Goal: Task Accomplishment & Management: Manage account settings

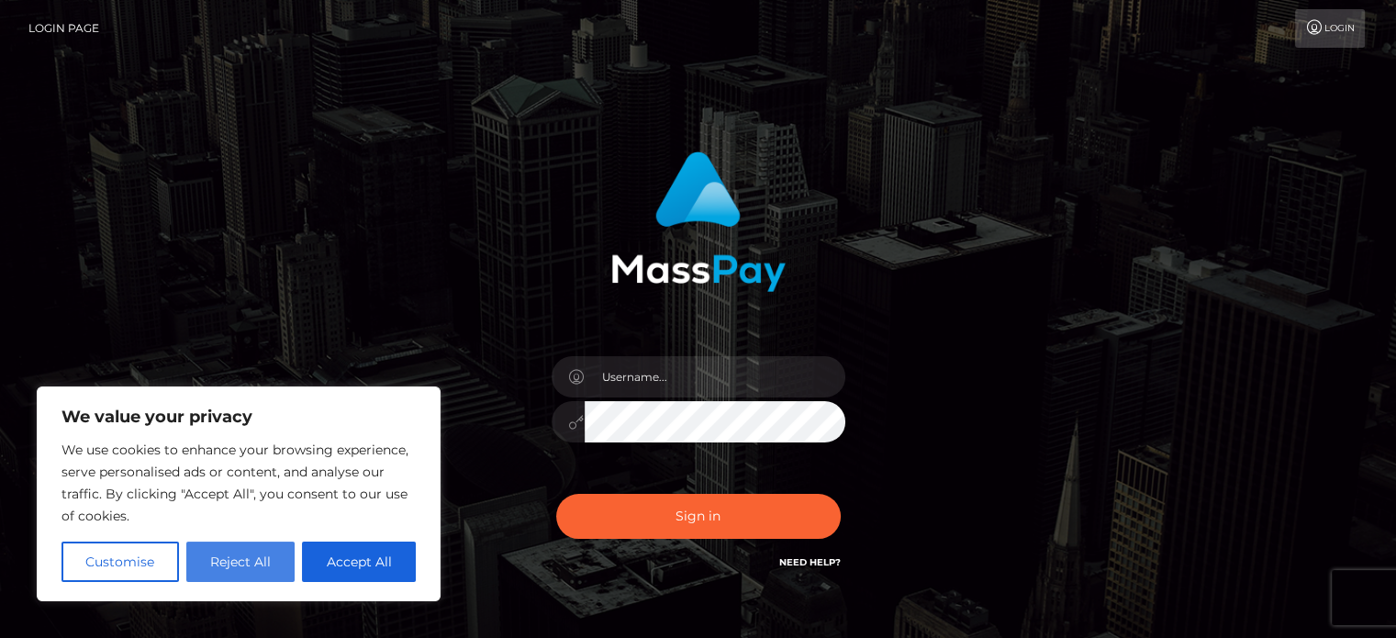
click at [219, 570] on button "Reject All" at bounding box center [240, 562] width 109 height 40
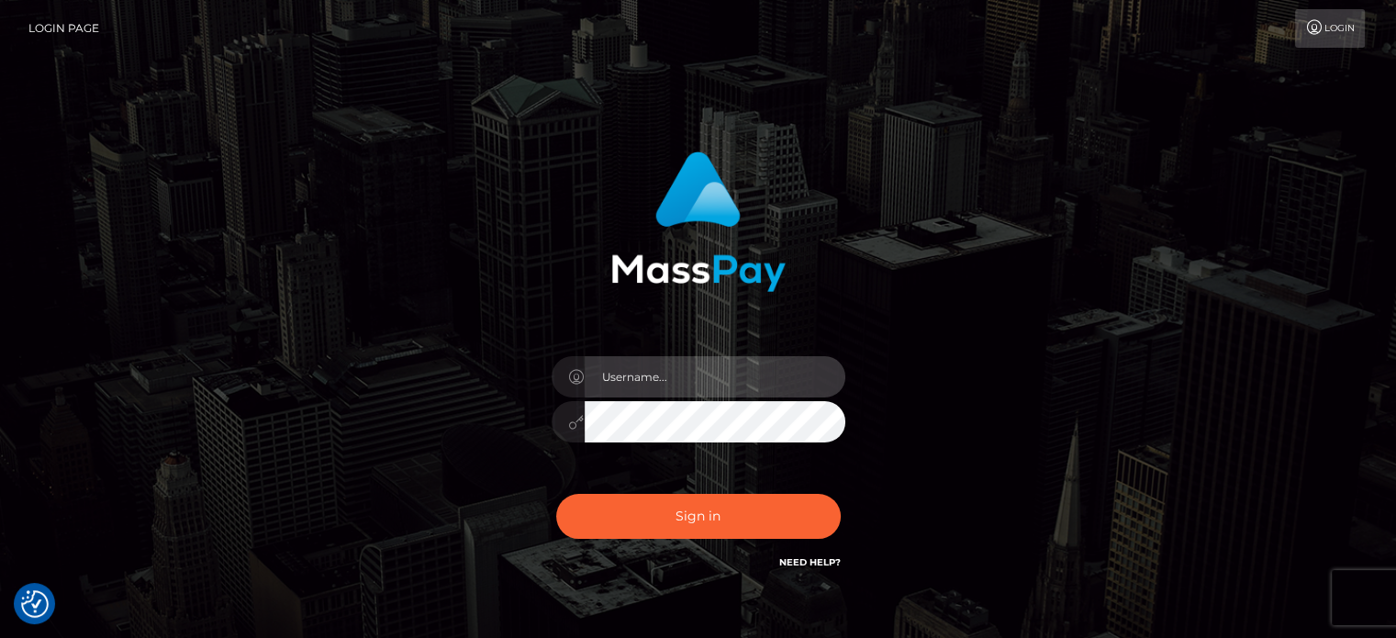
click at [666, 375] on input "text" at bounding box center [715, 376] width 261 height 41
type input "[EMAIL_ADDRESS][DOMAIN_NAME]"
click at [556, 494] on button "Sign in" at bounding box center [698, 516] width 285 height 45
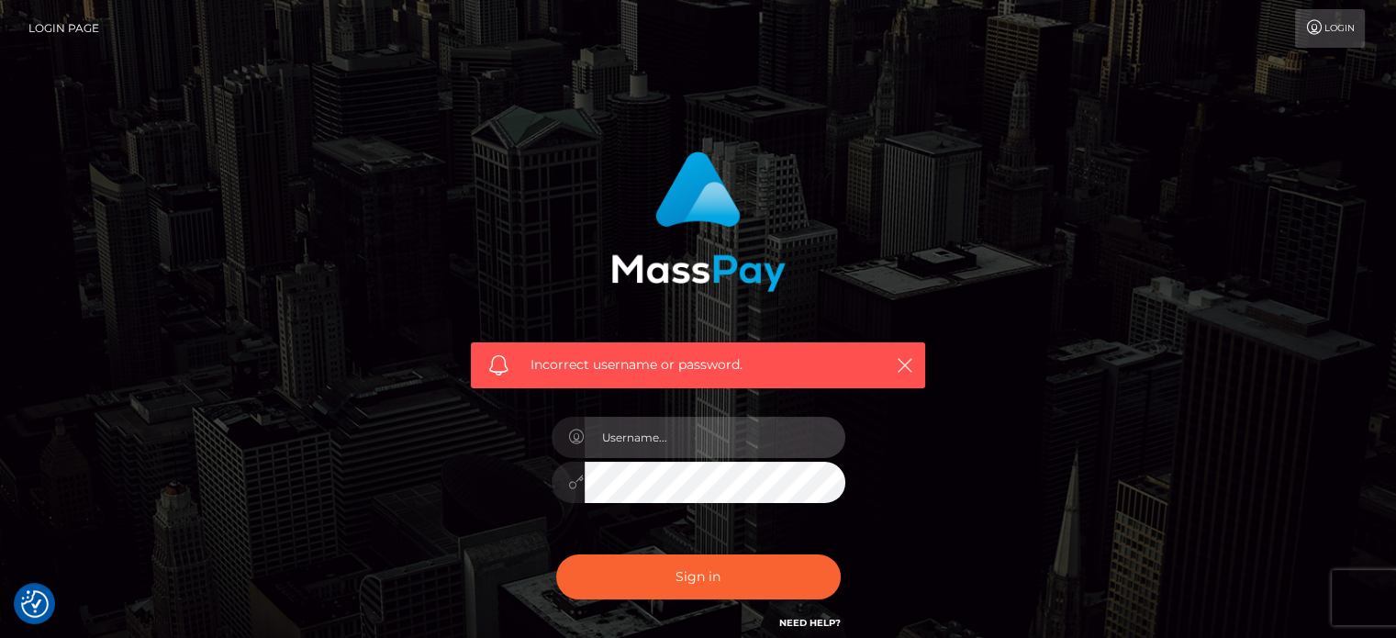
click at [654, 441] on input "text" at bounding box center [715, 437] width 261 height 41
type input "tranos5566@gmail.com"
click at [556, 555] on button "Sign in" at bounding box center [698, 577] width 285 height 45
click at [643, 437] on input "text" at bounding box center [715, 437] width 261 height 41
type input "[EMAIL_ADDRESS][DOMAIN_NAME]"
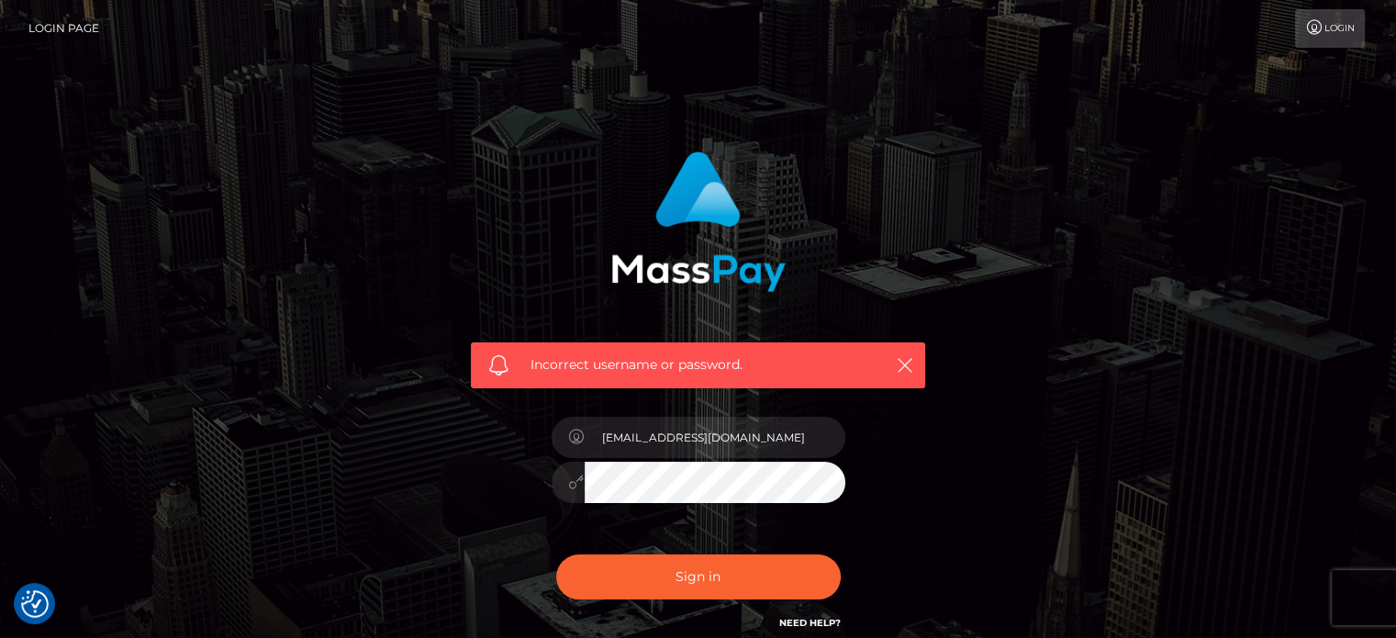
click at [556, 555] on button "Sign in" at bounding box center [698, 577] width 285 height 45
click at [1351, 21] on link "Login" at bounding box center [1330, 28] width 70 height 39
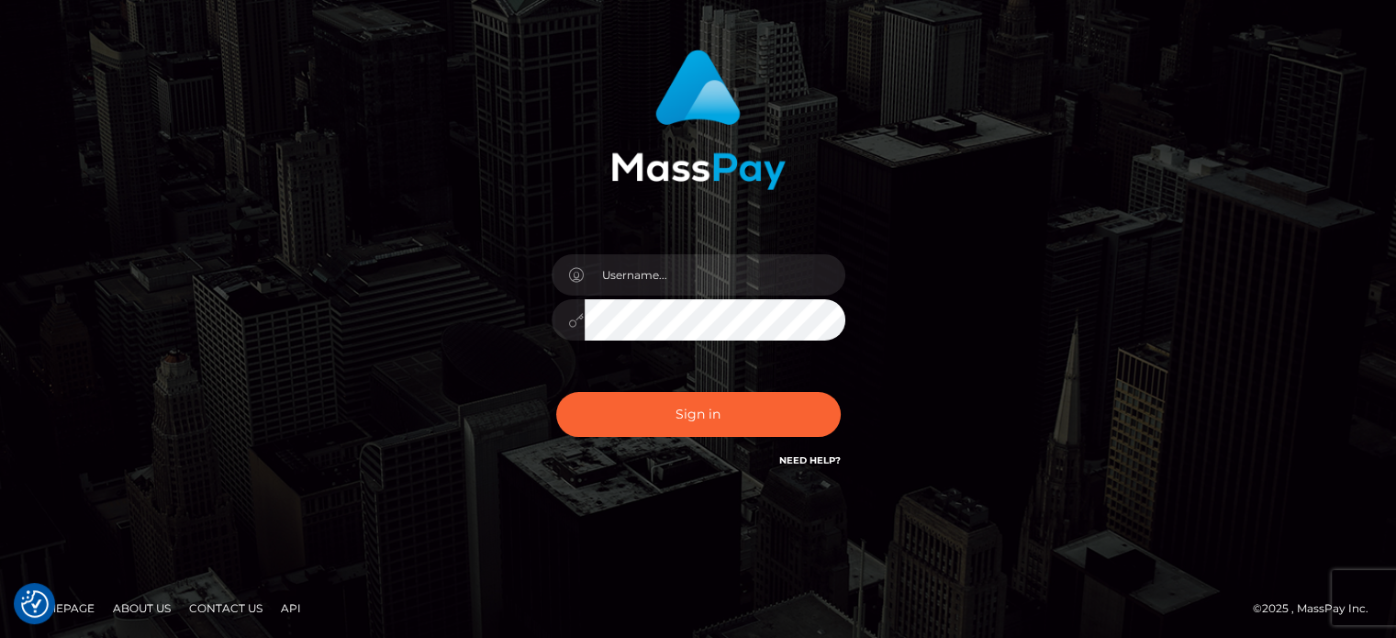
scroll to position [104, 0]
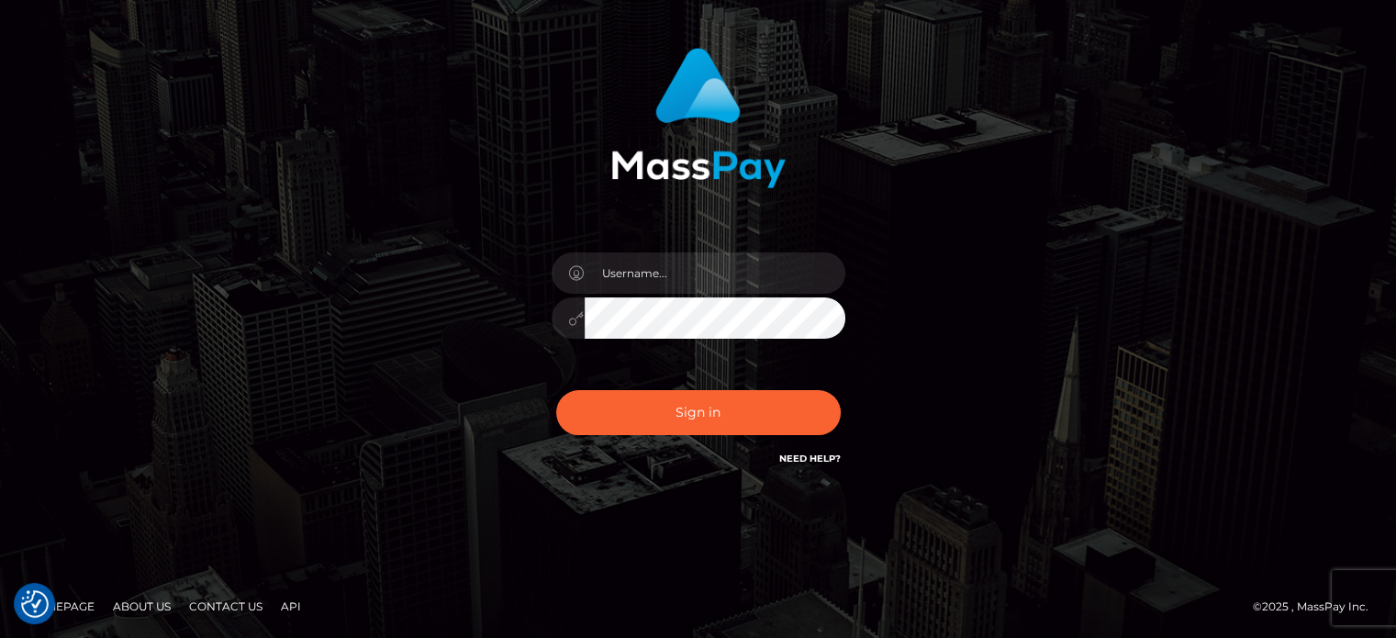
click at [814, 454] on link "Need Help?" at bounding box center [810, 459] width 62 height 12
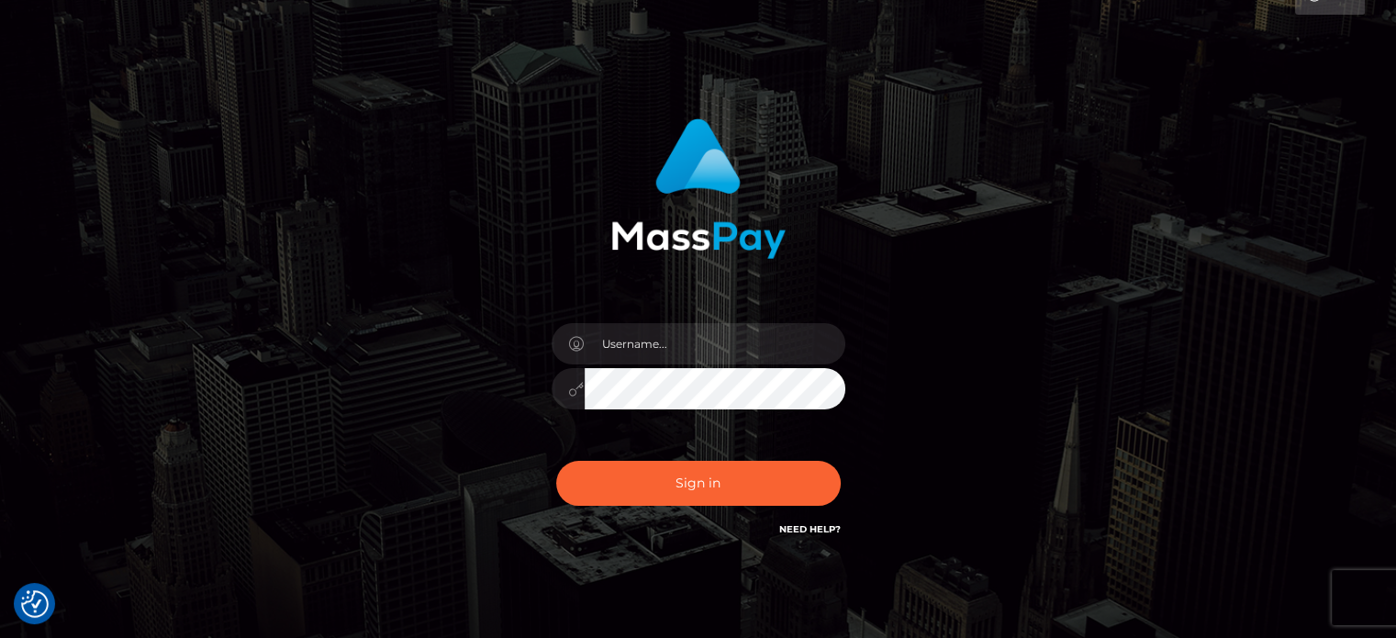
scroll to position [0, 0]
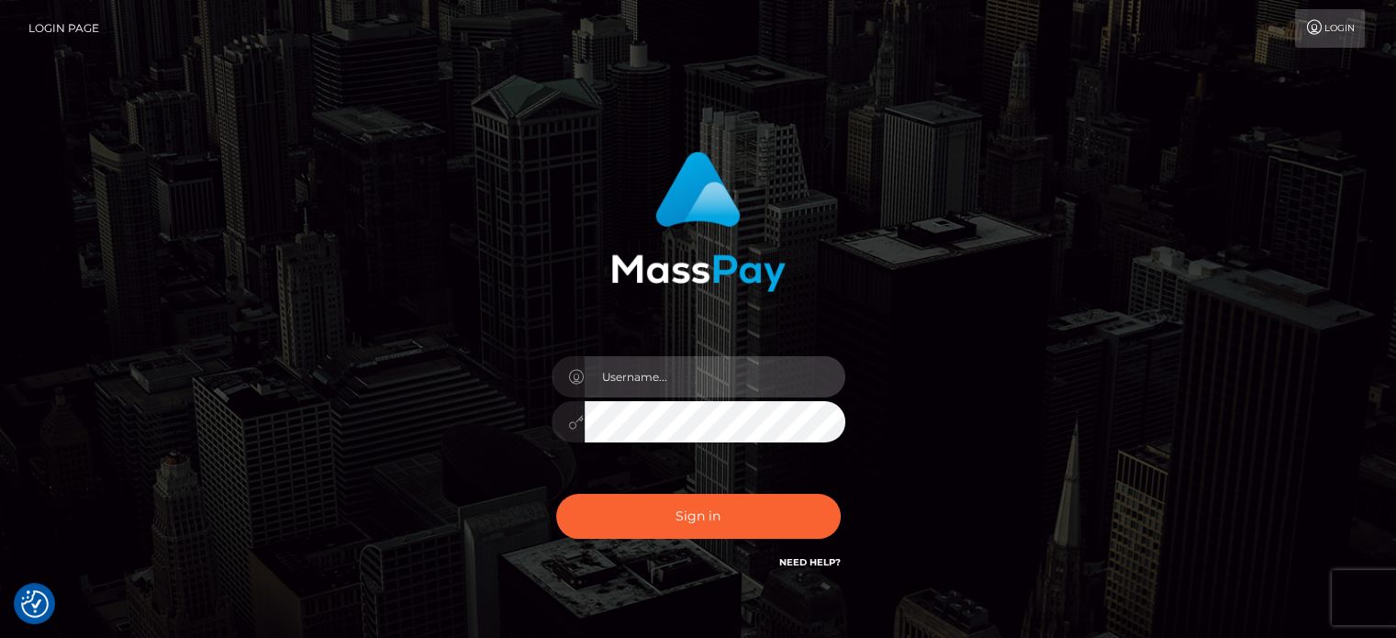
click at [625, 386] on input "text" at bounding box center [715, 376] width 261 height 41
type input "gtranos5566@gmail.com"
click at [556, 494] on button "Sign in" at bounding box center [698, 516] width 285 height 45
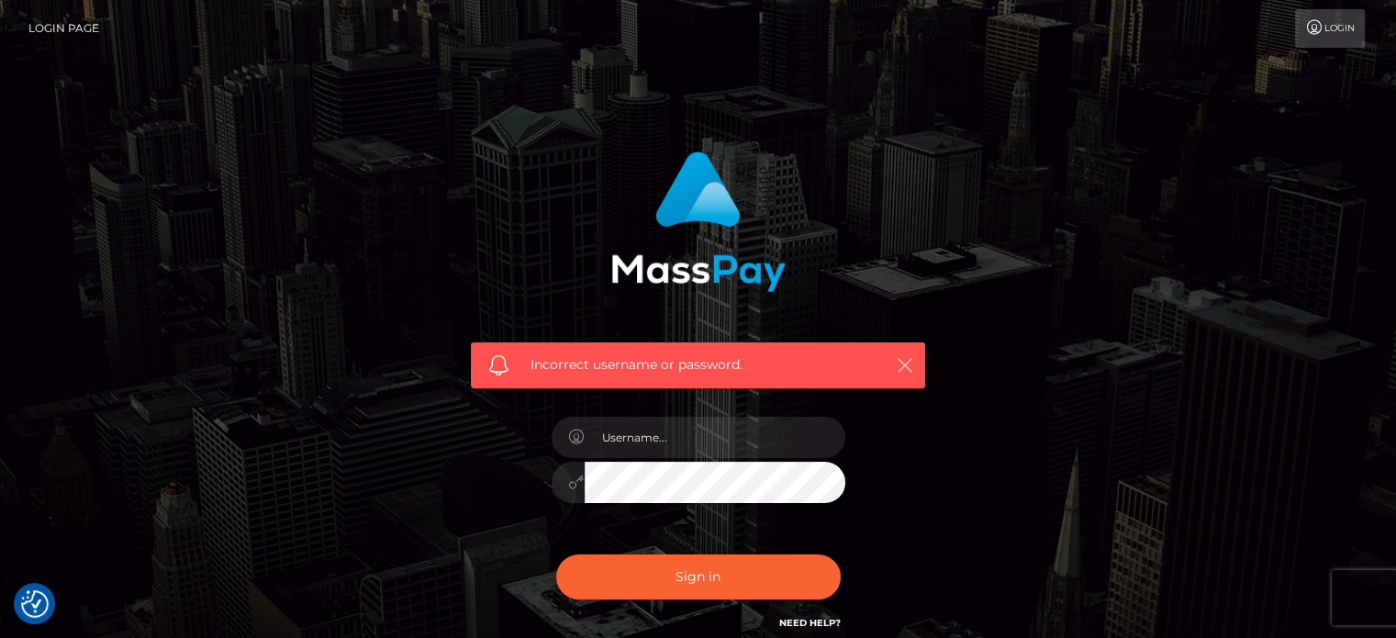
click at [904, 363] on icon "button" at bounding box center [905, 365] width 18 height 18
